Goal: Information Seeking & Learning: Learn about a topic

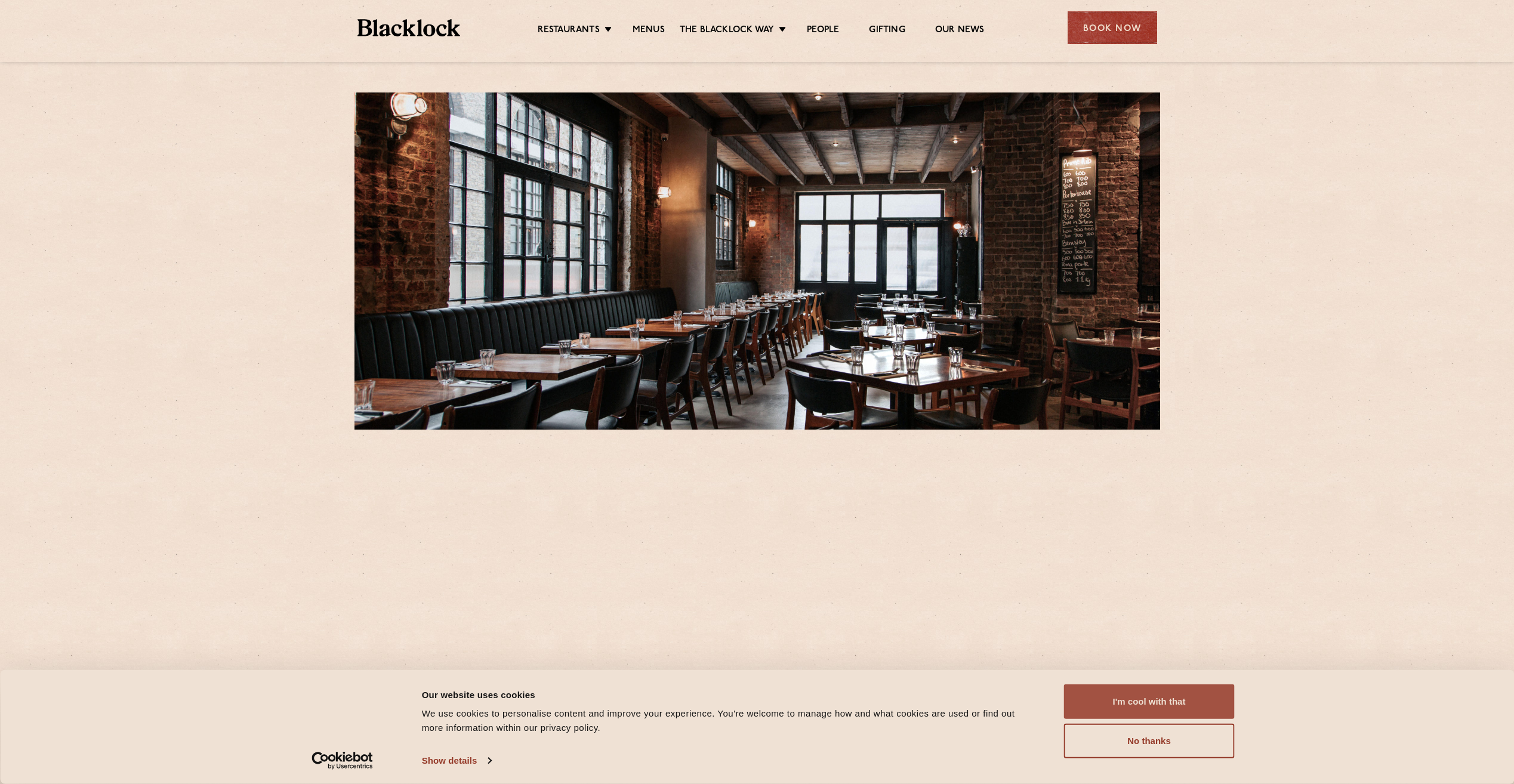
click at [1155, 695] on button "I'm cool with that" at bounding box center [1149, 701] width 171 height 35
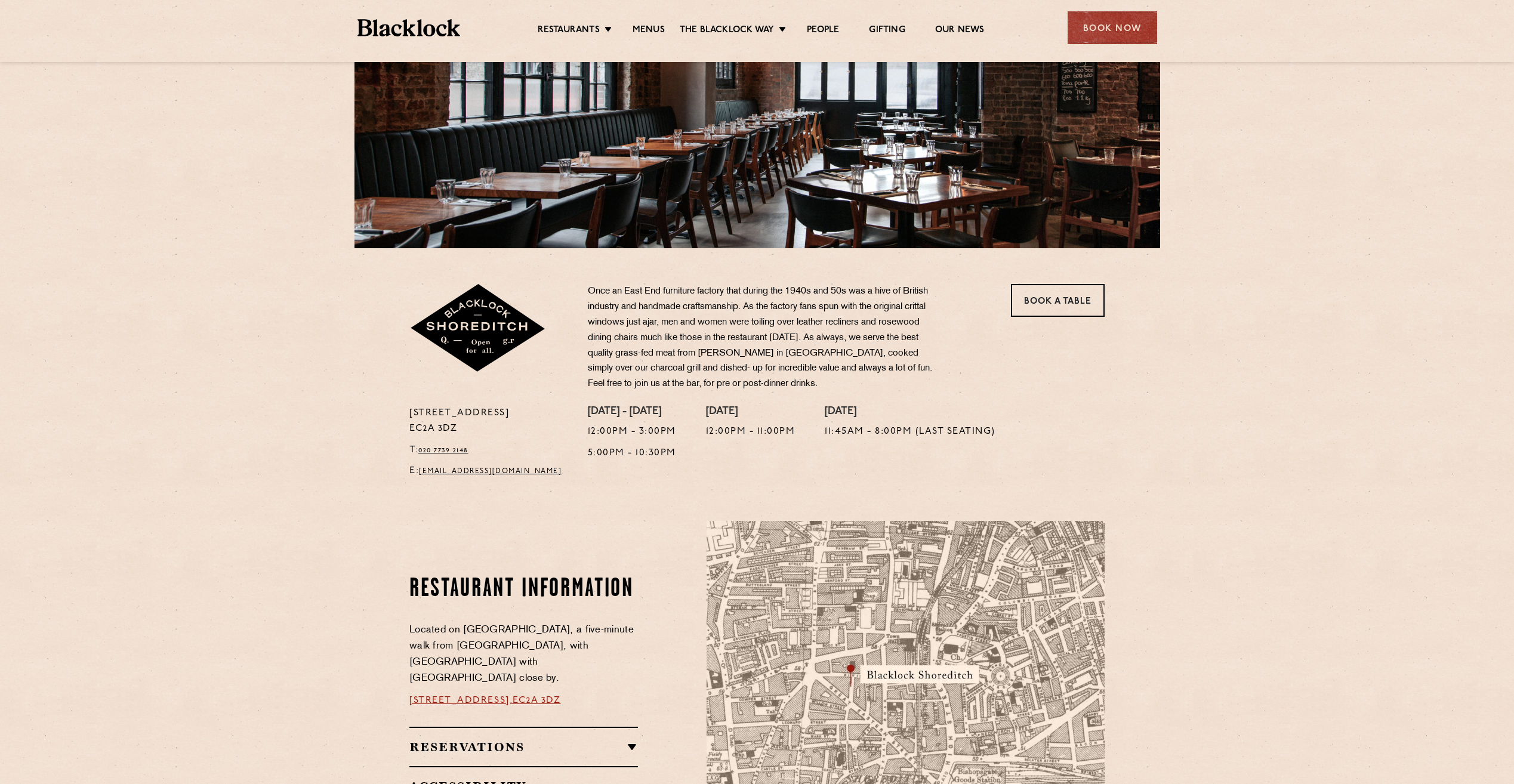
scroll to position [179, 0]
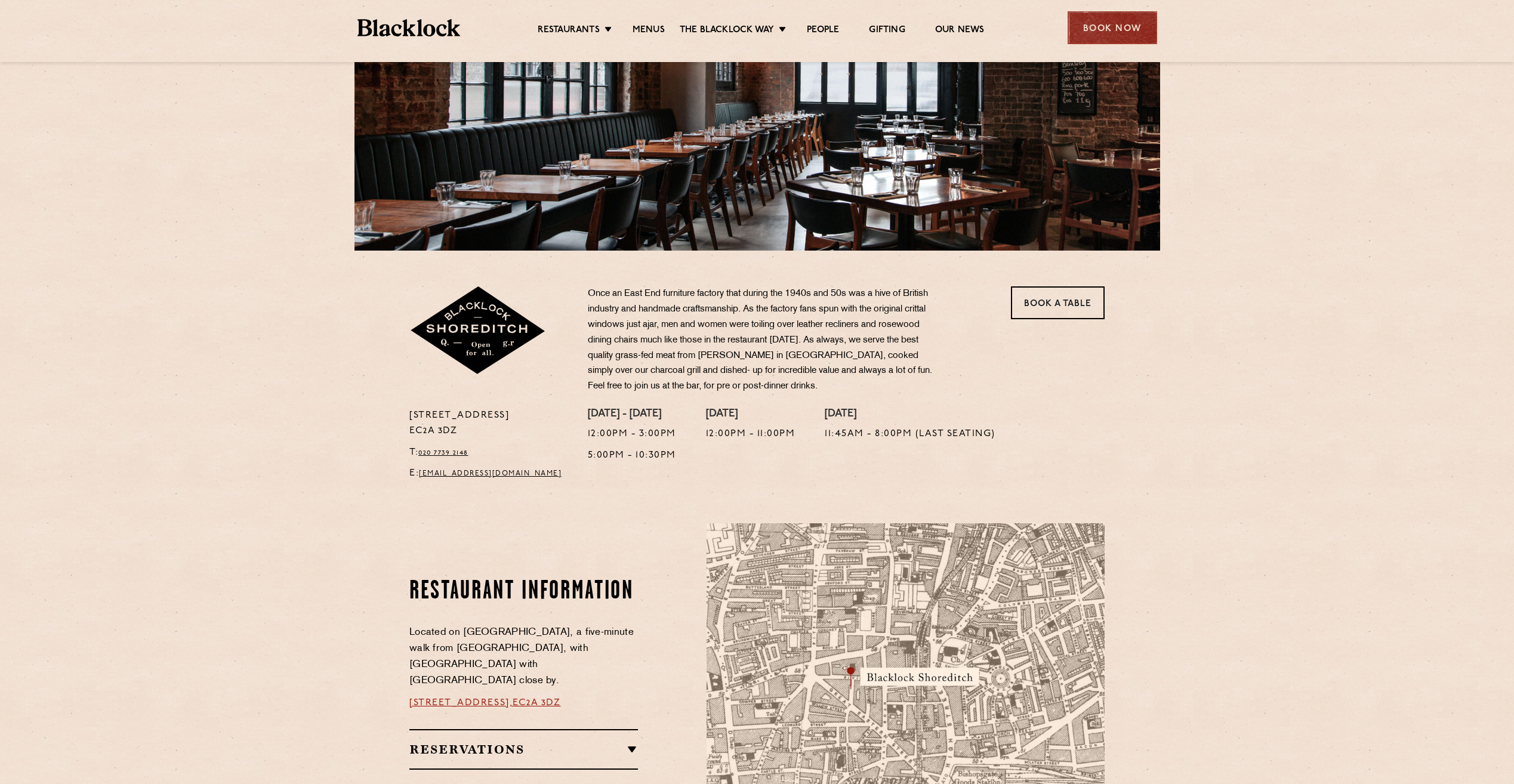
click at [1104, 32] on div "Book Now" at bounding box center [1112, 28] width 90 height 33
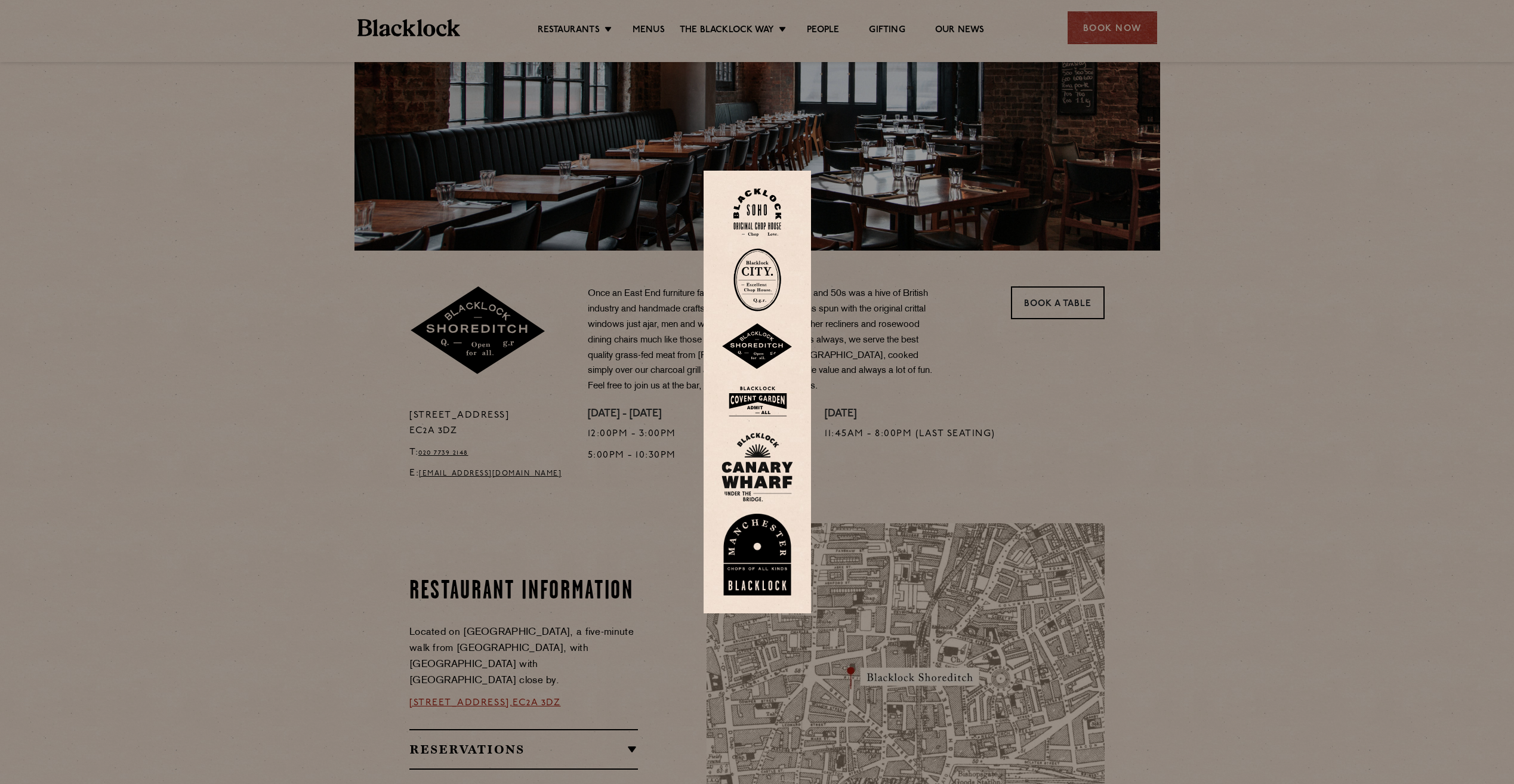
click at [769, 209] on img at bounding box center [757, 213] width 48 height 48
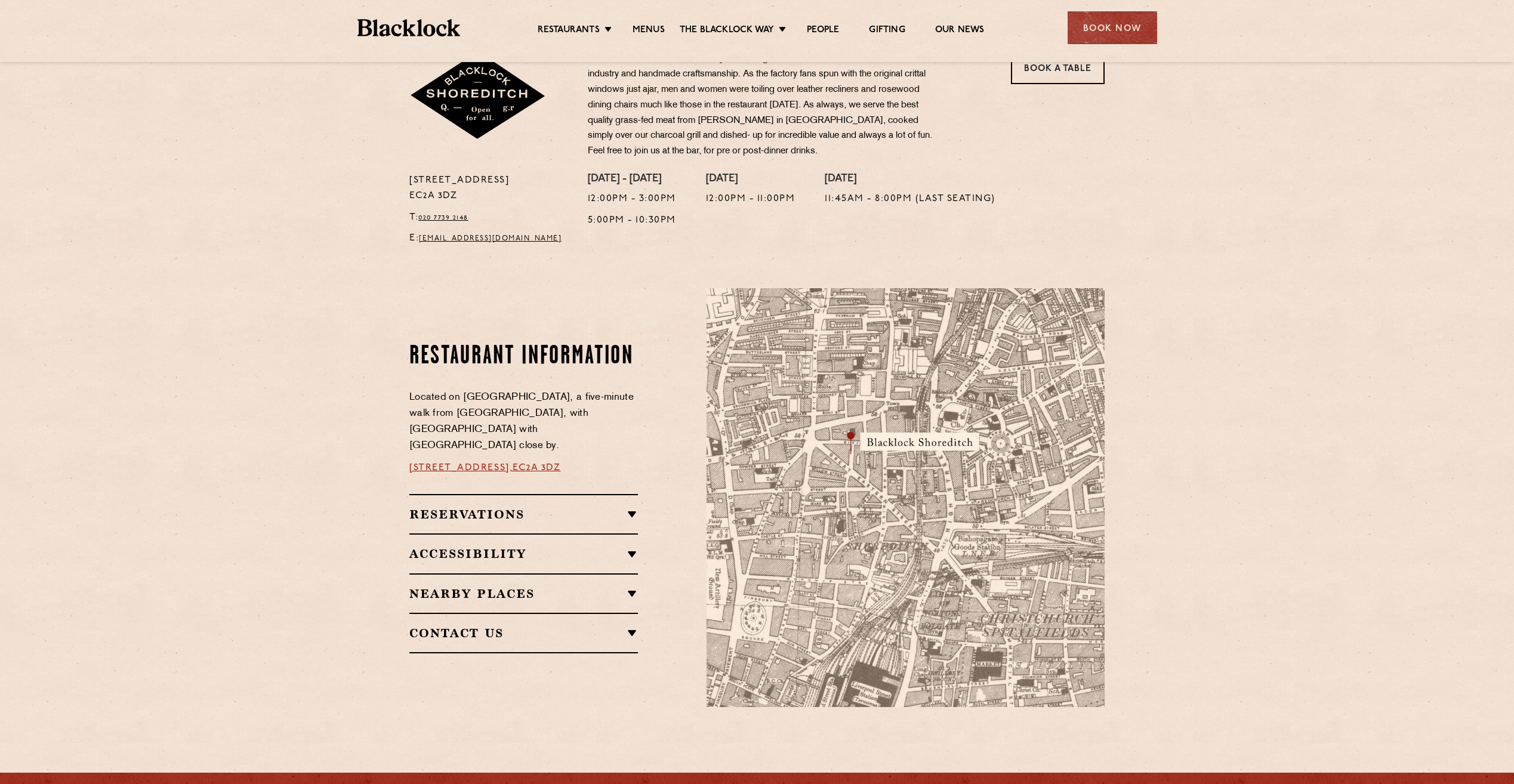
scroll to position [478, 0]
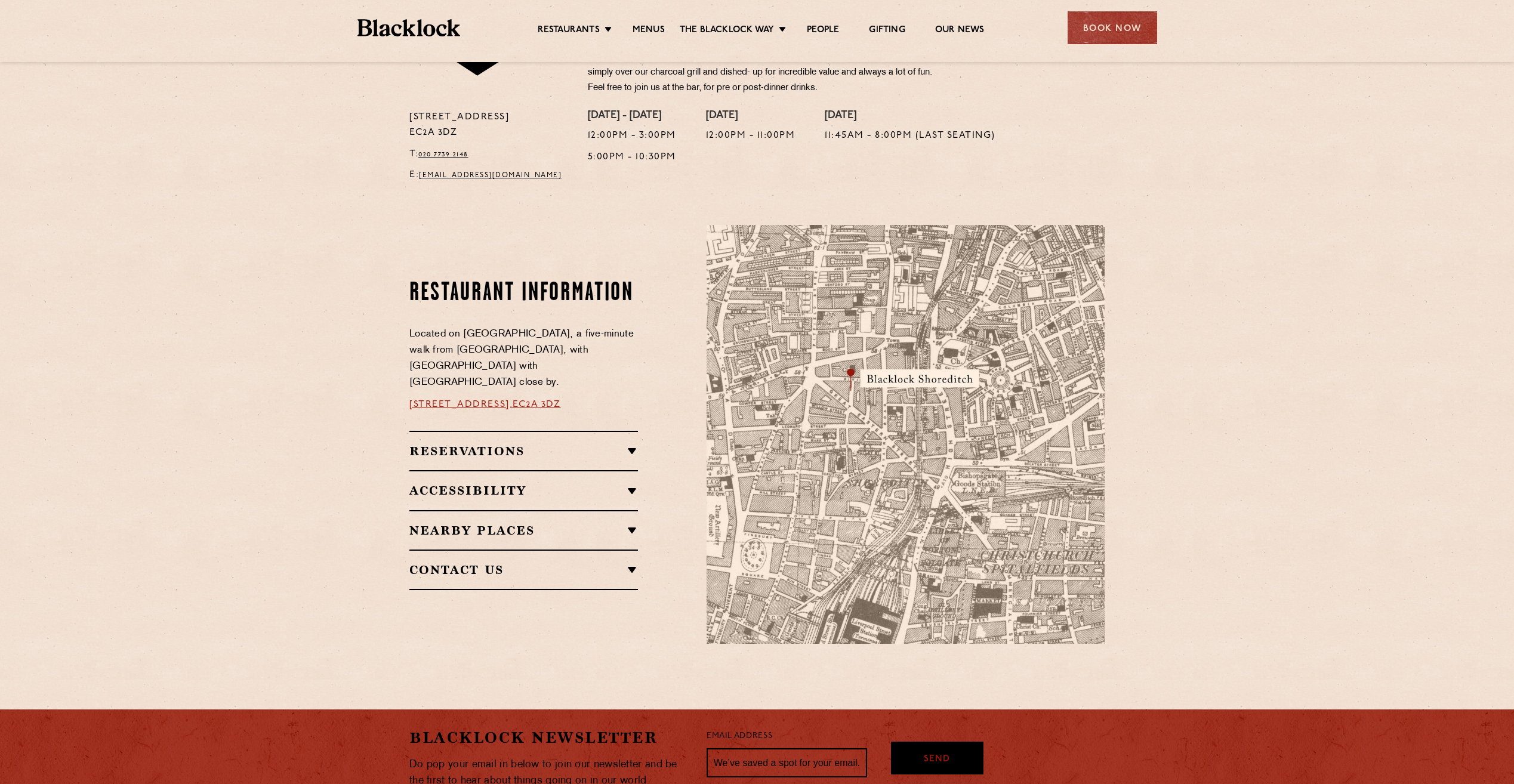
click at [581, 444] on h2 "Reservations" at bounding box center [524, 450] width 228 height 14
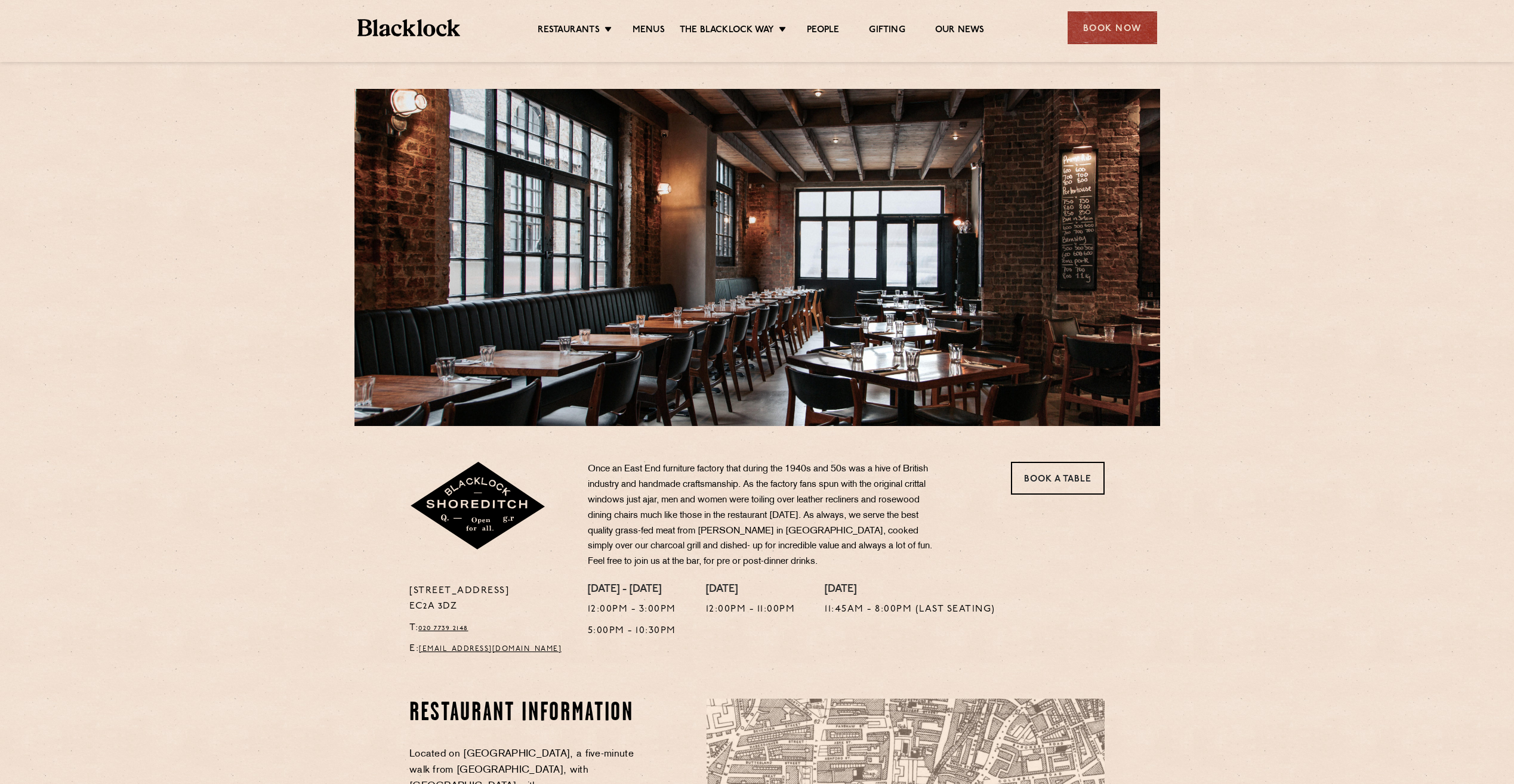
scroll to position [0, 0]
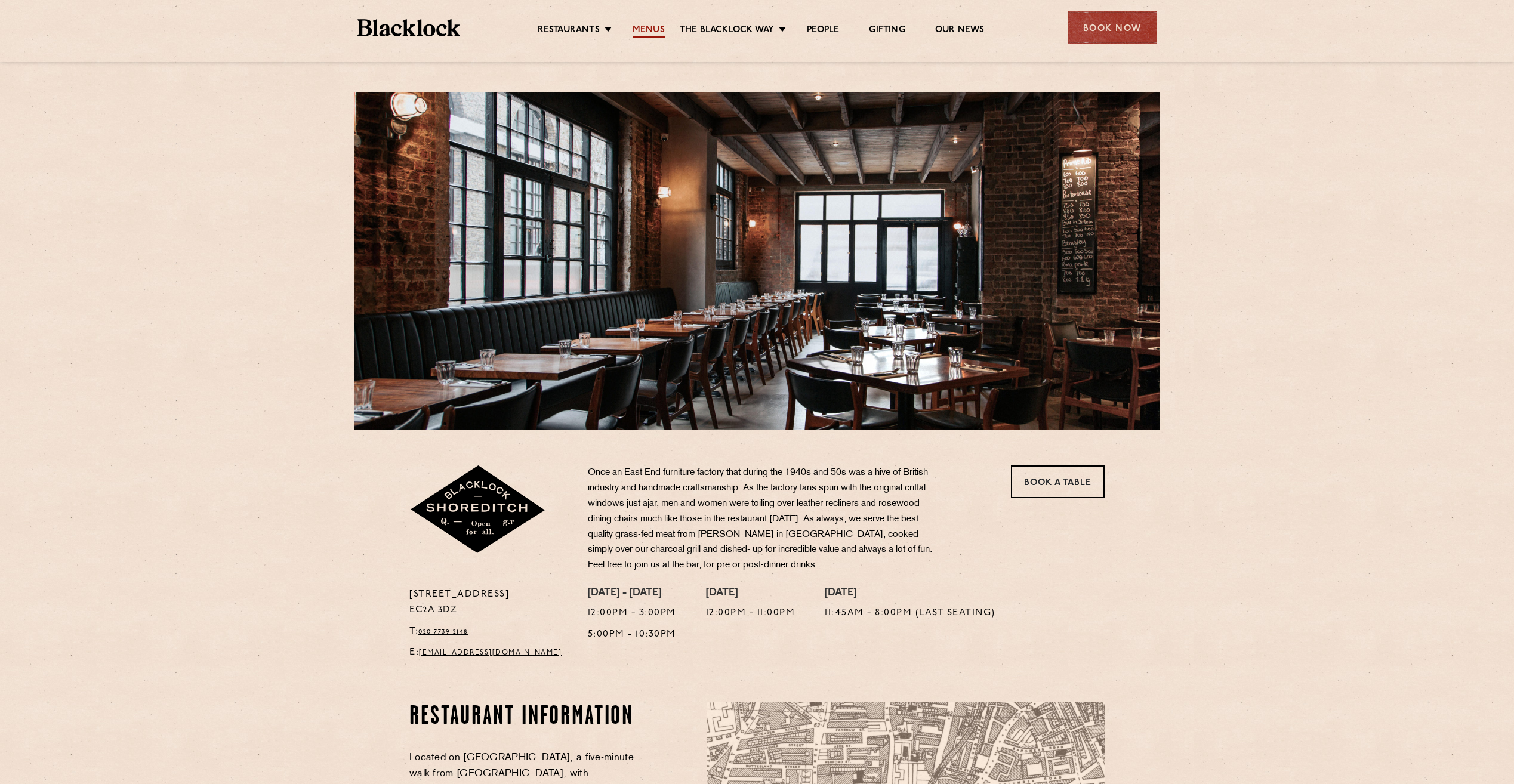
click at [638, 29] on link "Menus" at bounding box center [648, 31] width 32 height 13
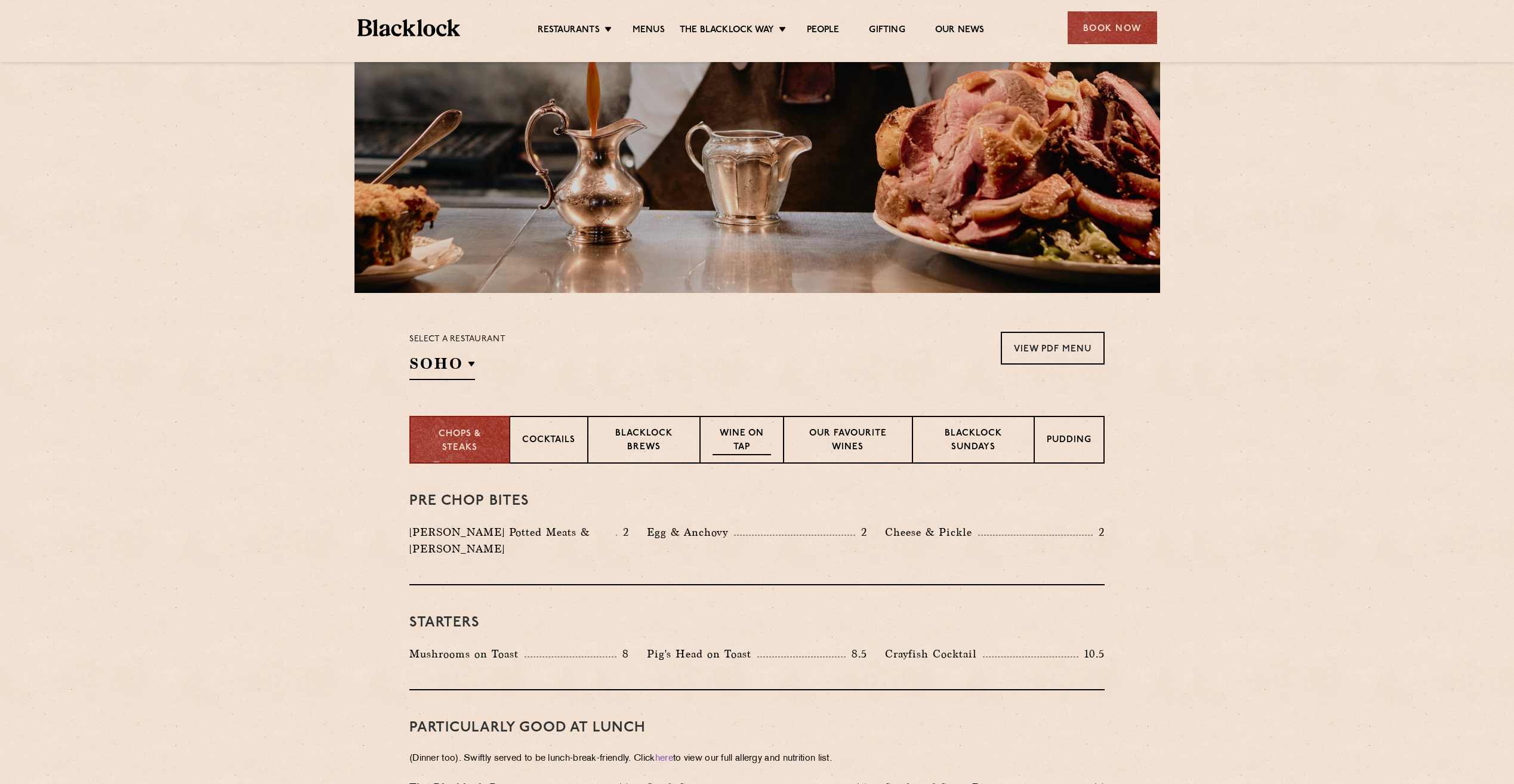
scroll to position [179, 0]
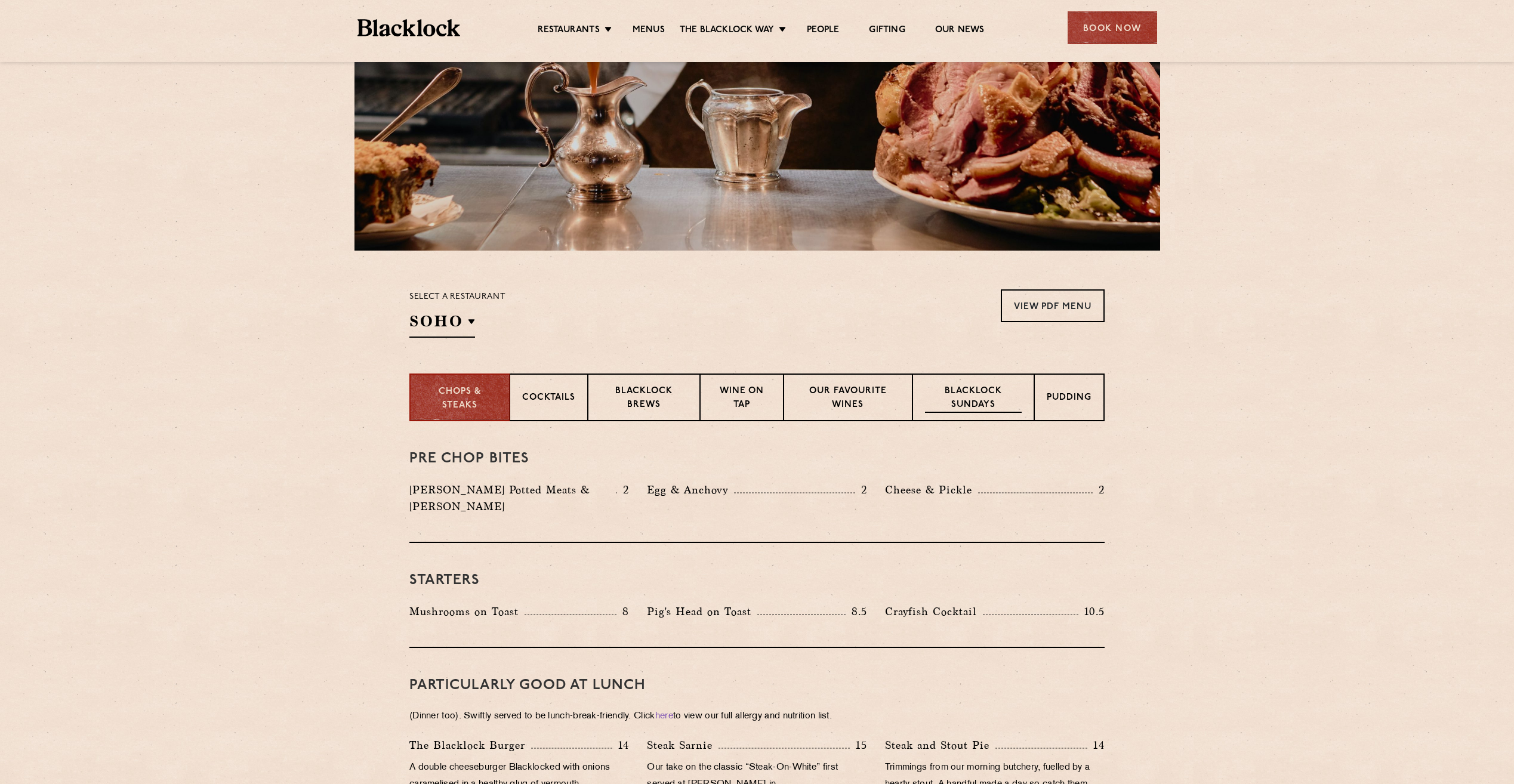
click at [967, 404] on p "Blacklock Sundays" at bounding box center [973, 399] width 96 height 28
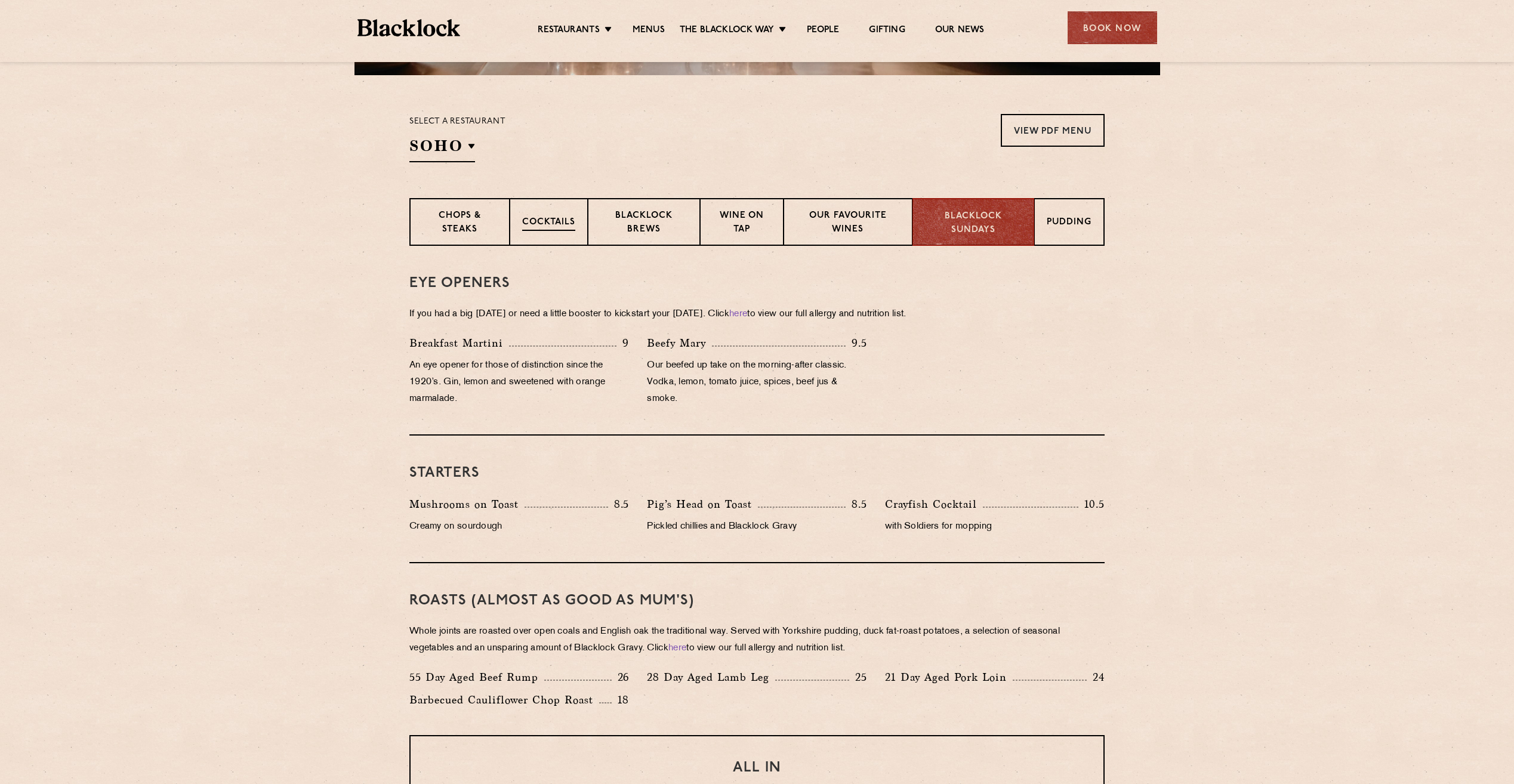
scroll to position [358, 0]
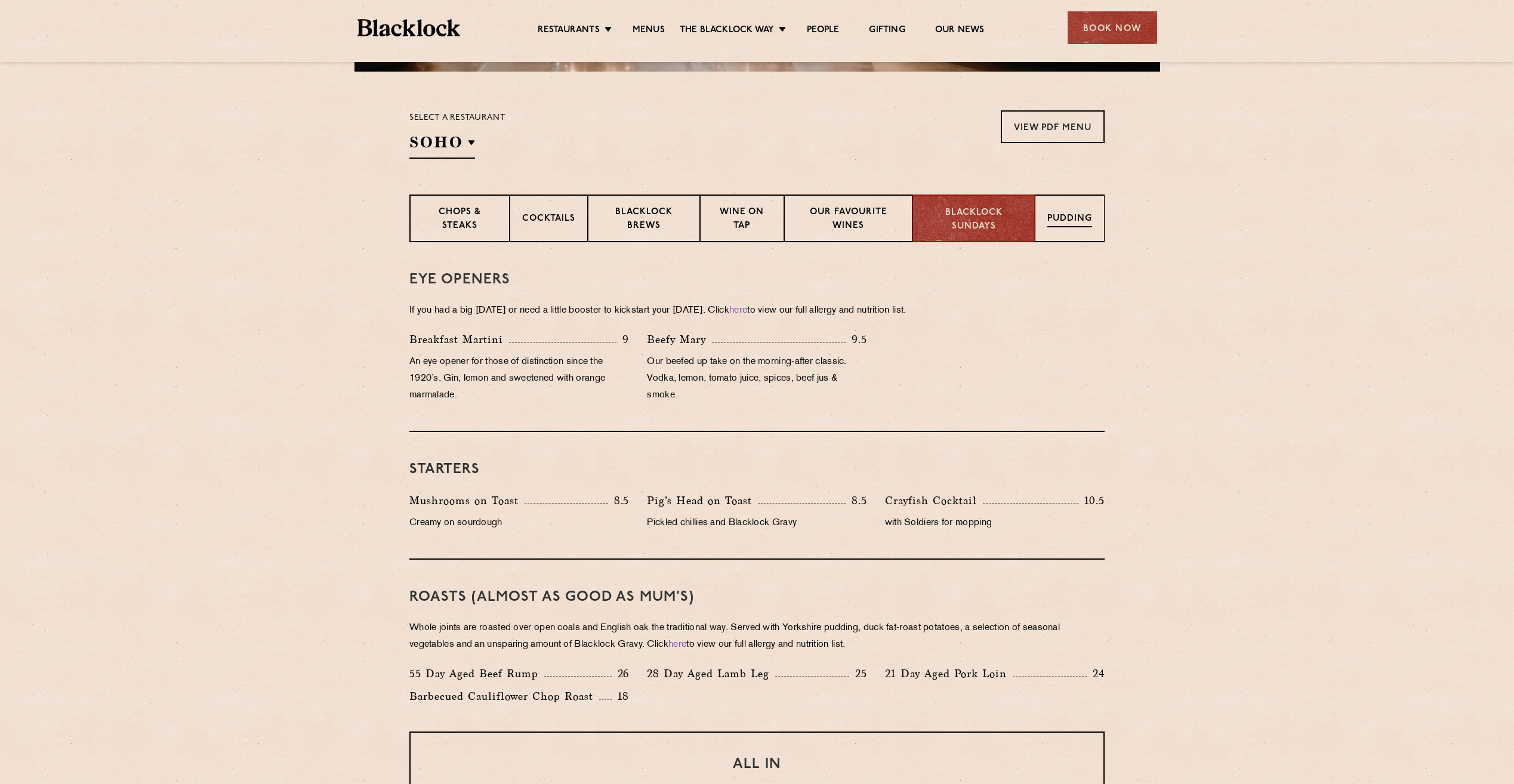
click at [1061, 216] on p "Pudding" at bounding box center [1070, 220] width 45 height 15
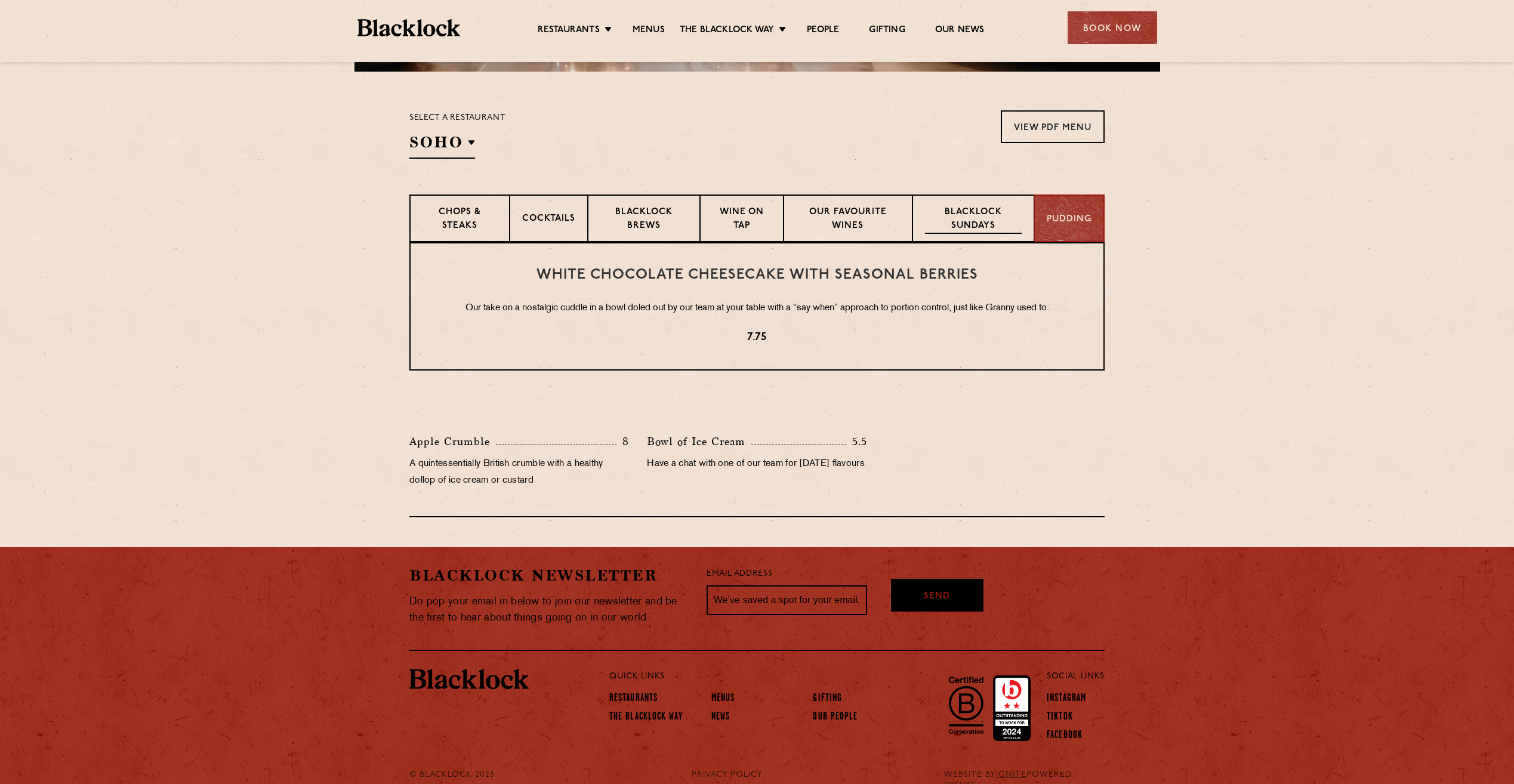
click at [997, 214] on p "Blacklock Sundays" at bounding box center [973, 219] width 96 height 28
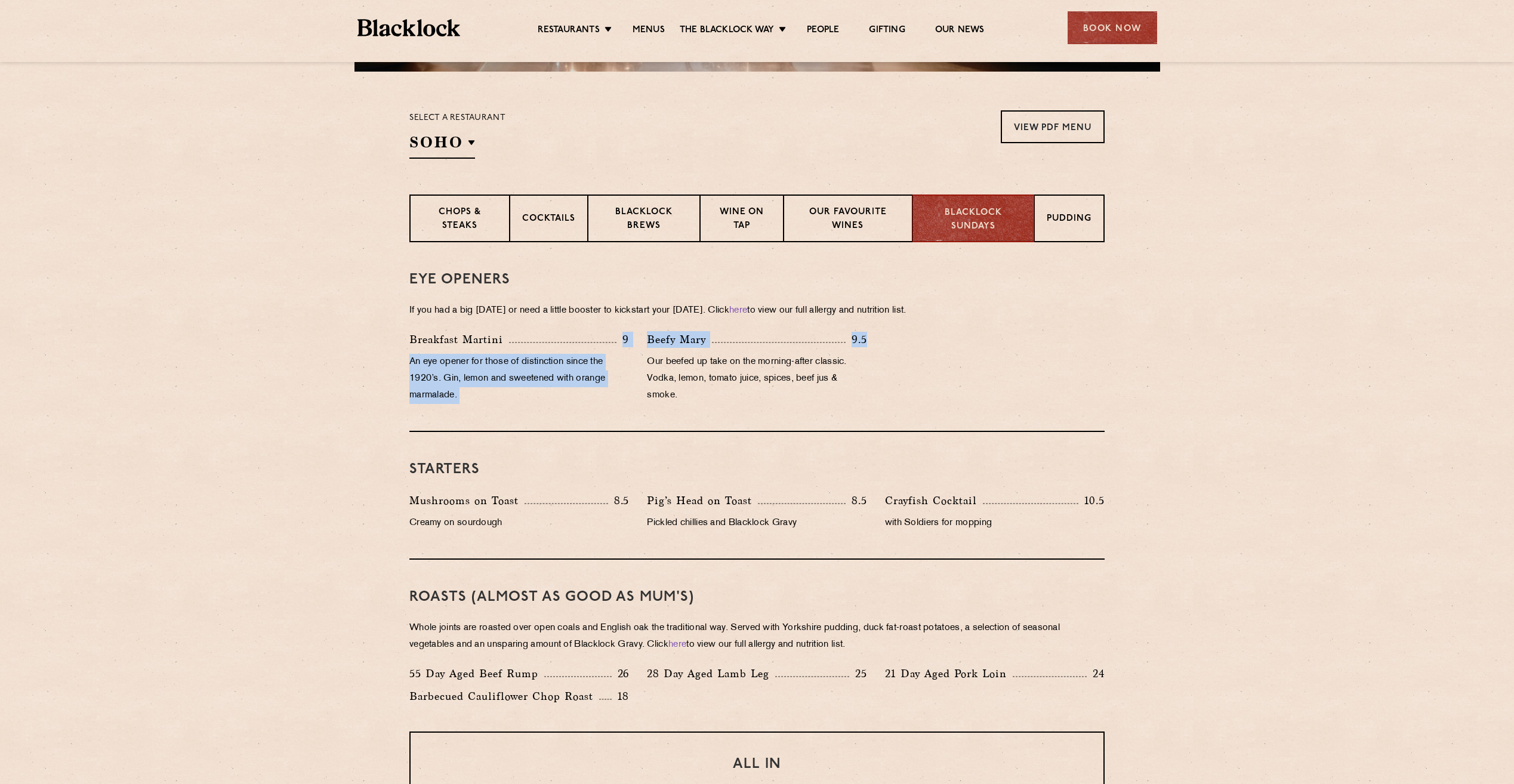
drag, startPoint x: 870, startPoint y: 343, endPoint x: 559, endPoint y: 340, distance: 311.0
click at [559, 340] on div "Breakfast Martini 9 An eye opener for those of distinction since the 1920’s. Gi…" at bounding box center [757, 370] width 714 height 79
click at [559, 340] on div "Breakfast Martini 9" at bounding box center [519, 339] width 219 height 17
drag, startPoint x: 599, startPoint y: 338, endPoint x: 608, endPoint y: 340, distance: 9.2
click at [601, 340] on div "Breakfast Martini 9" at bounding box center [519, 339] width 219 height 17
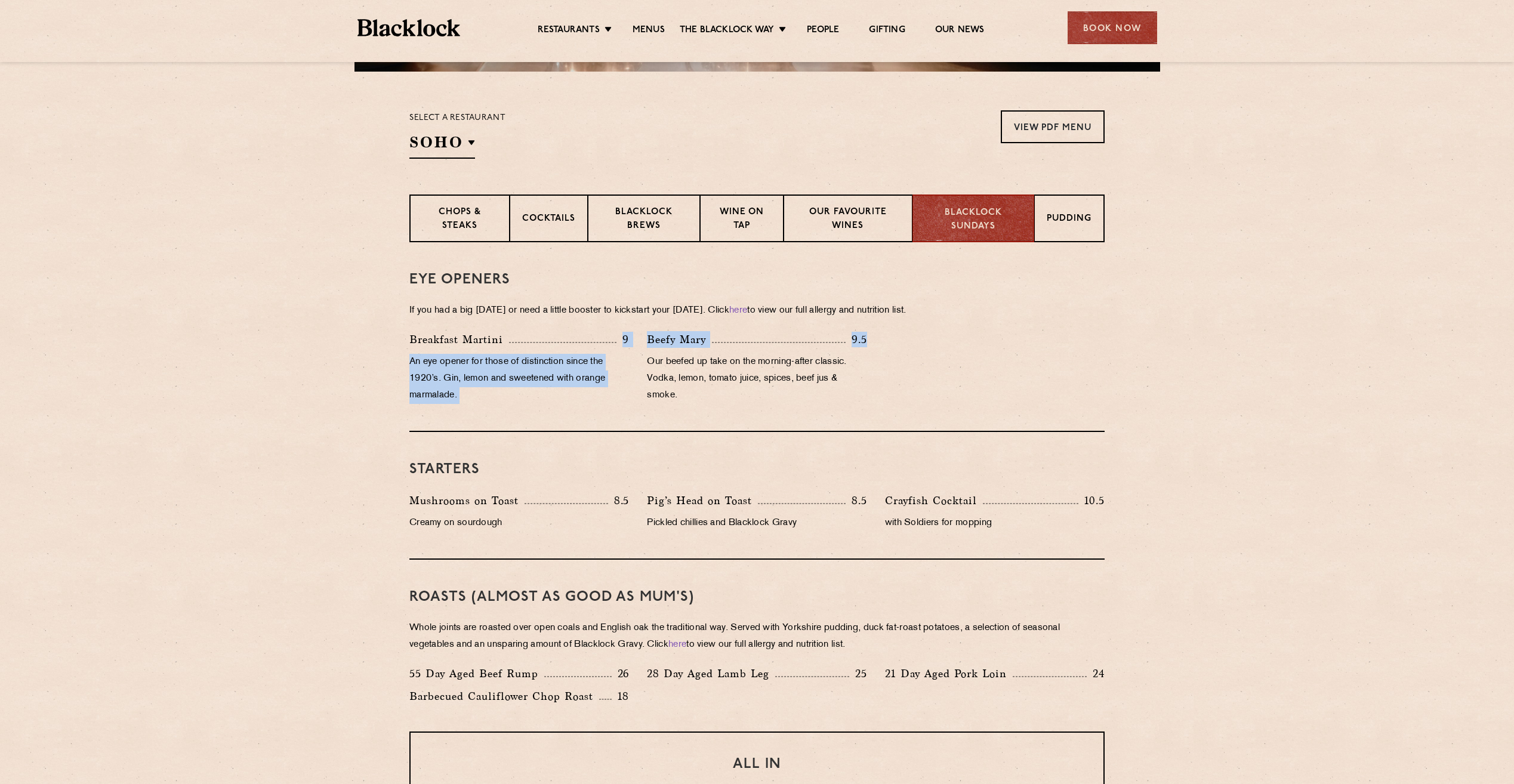
drag, startPoint x: 641, startPoint y: 342, endPoint x: 871, endPoint y: 344, distance: 230.0
click at [871, 344] on div "Breakfast Martini 9 An eye opener for those of distinction since the 1920’s. Gi…" at bounding box center [757, 370] width 714 height 79
click at [871, 343] on div "Beefy Mary 9.5 Our beefed up take on the morning-after classic. Vodka, lemon, t…" at bounding box center [757, 370] width 238 height 79
drag, startPoint x: 871, startPoint y: 339, endPoint x: 631, endPoint y: 334, distance: 240.1
click at [631, 334] on div "Breakfast Martini 9 An eye opener for those of distinction since the 1920’s. Gi…" at bounding box center [757, 370] width 714 height 79
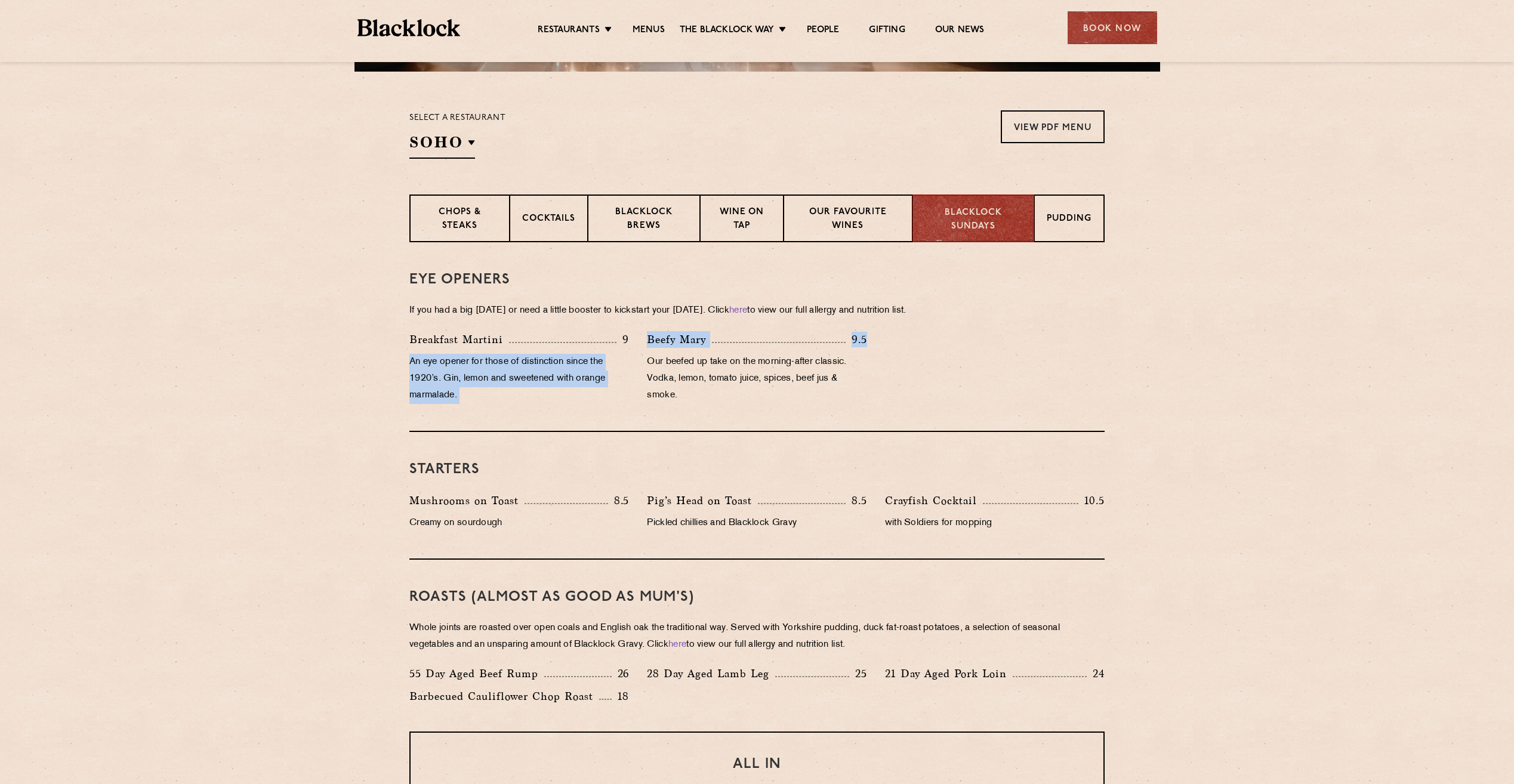
drag, startPoint x: 631, startPoint y: 334, endPoint x: 624, endPoint y: 360, distance: 26.9
click at [624, 360] on p "An eye opener for those of distinction since the 1920’s. Gin, lemon and sweeten…" at bounding box center [519, 379] width 219 height 50
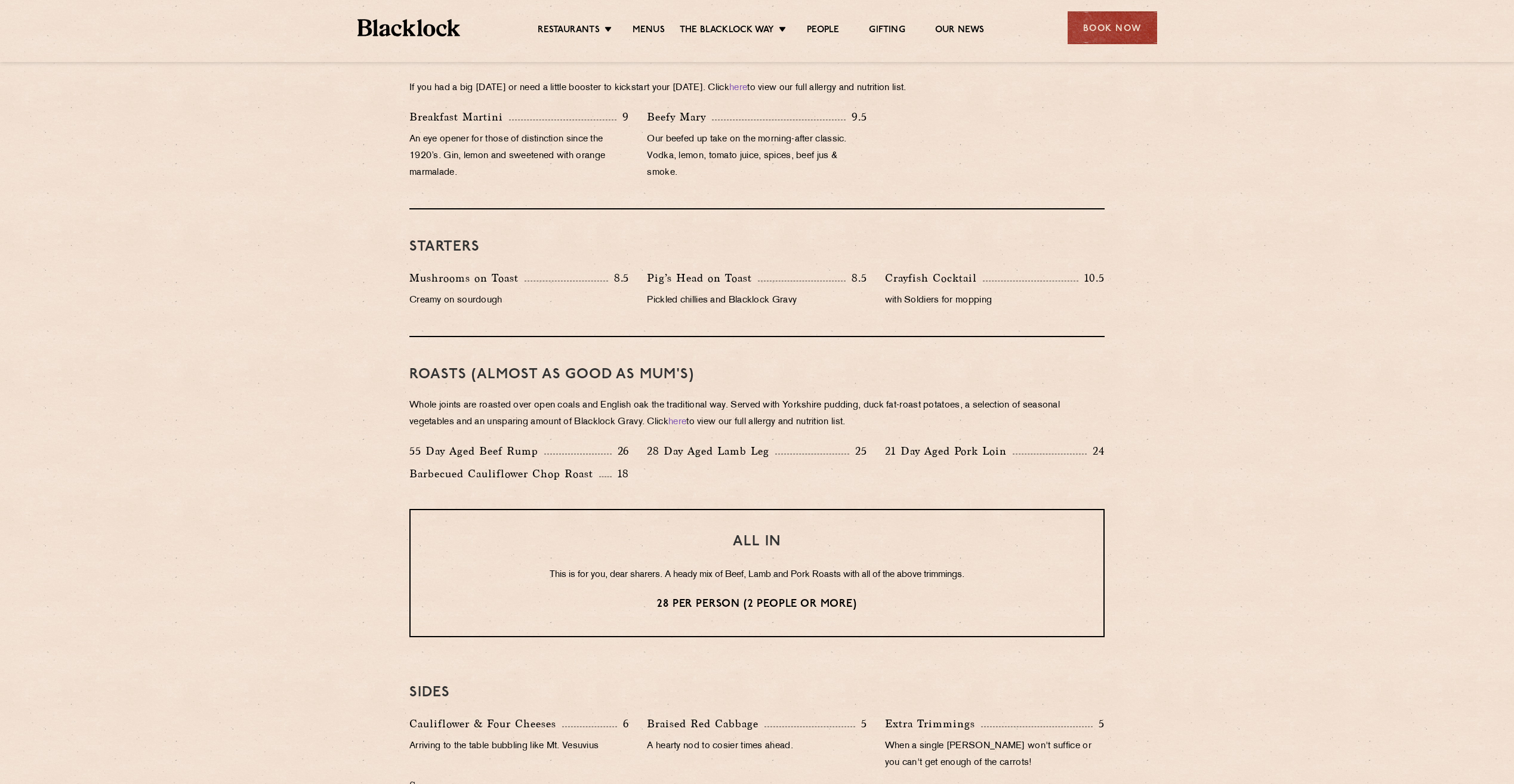
scroll to position [596, 0]
